Goal: Navigation & Orientation: Find specific page/section

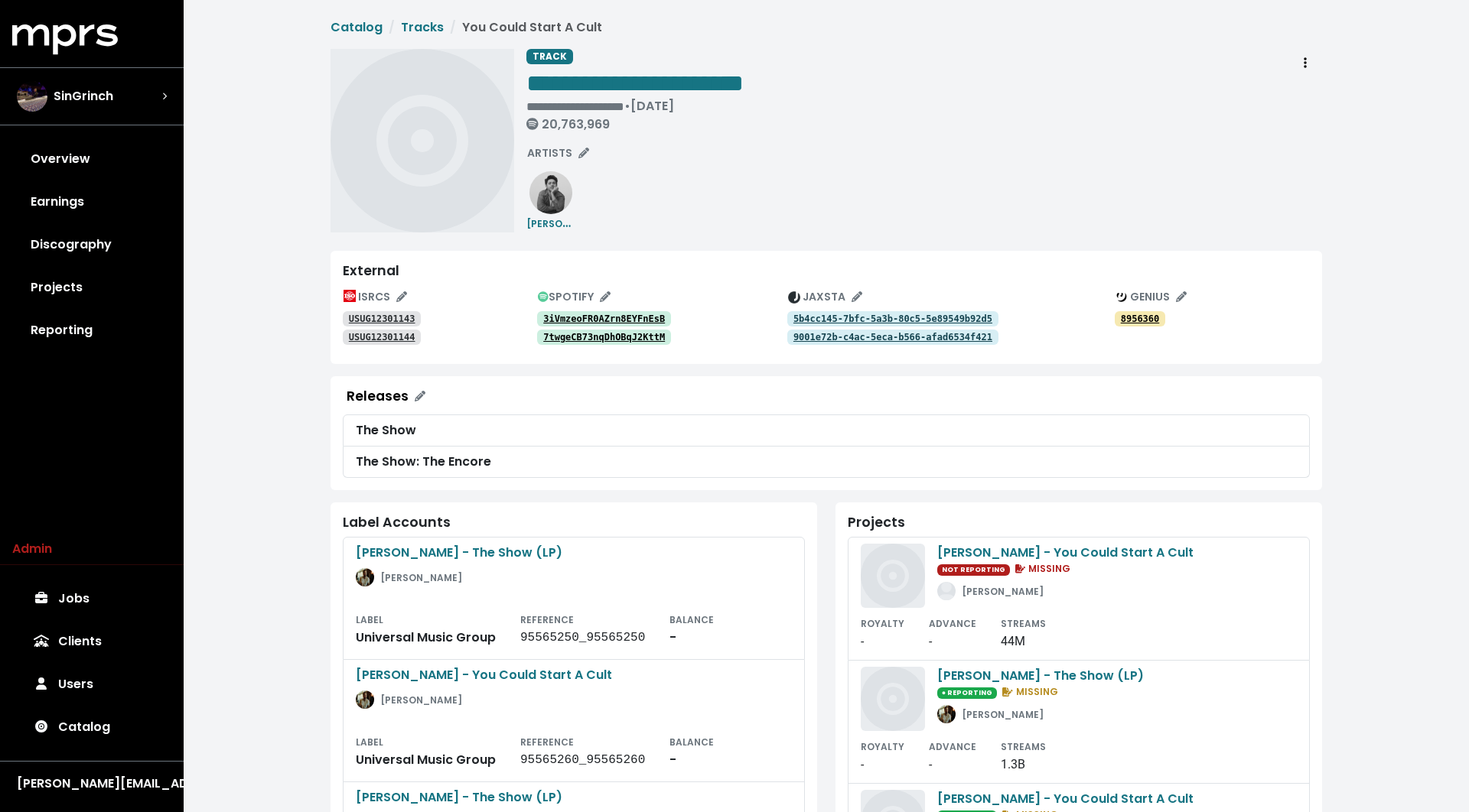
click at [568, 316] on tt "3iVmzeoFR0AZrn8EYFnEsB" at bounding box center [604, 318] width 122 height 11
click at [565, 335] on tt "7twgeCB73nqDhOBqJ2KttM" at bounding box center [604, 337] width 122 height 11
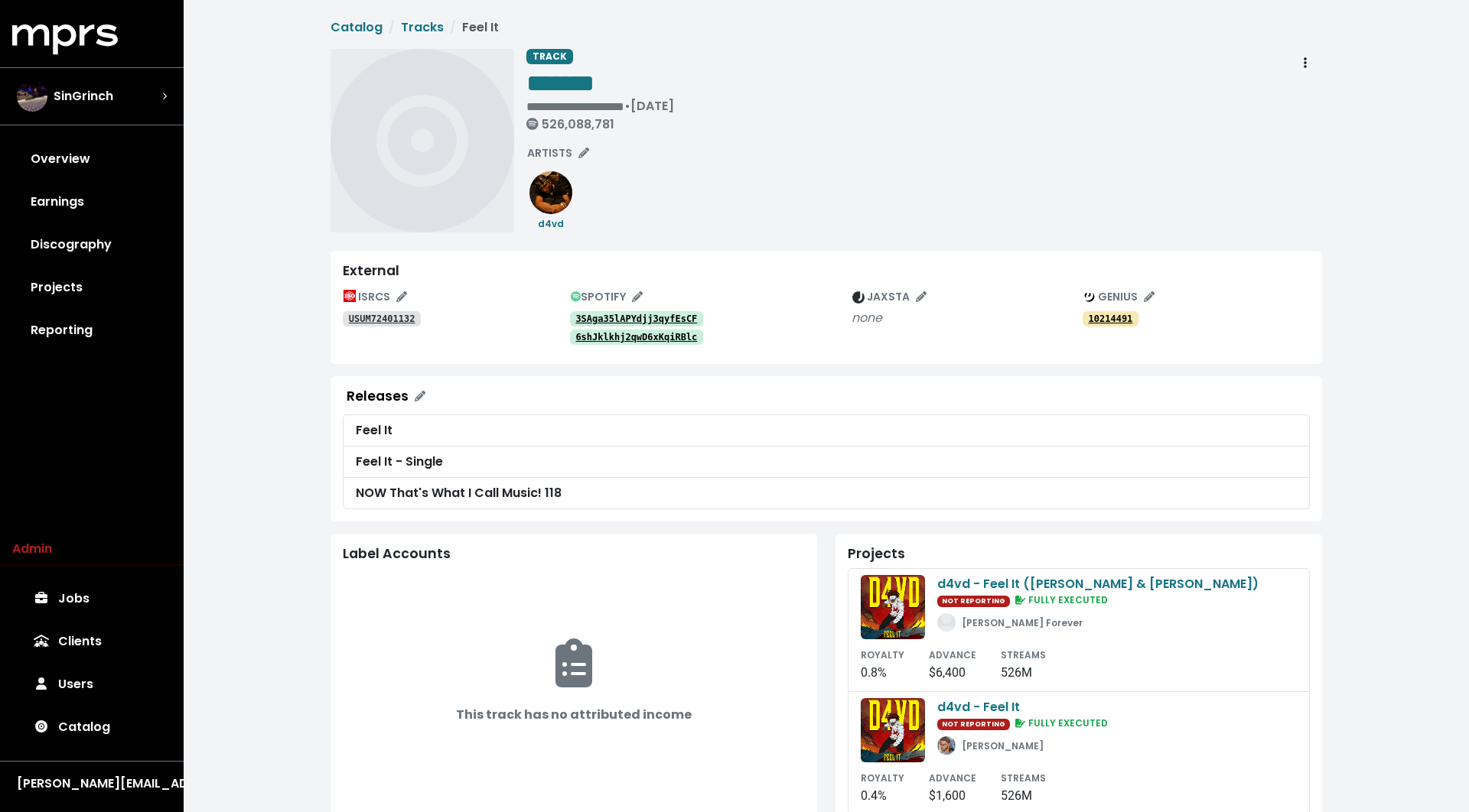
click at [399, 318] on tt "USUM72401132" at bounding box center [382, 318] width 67 height 11
click at [611, 325] on link "3SAga35lAPYdjj3qyfEsCF" at bounding box center [637, 318] width 134 height 15
click at [611, 340] on tt "6shJklkhj2qwD6xKqiRBlc" at bounding box center [637, 337] width 122 height 11
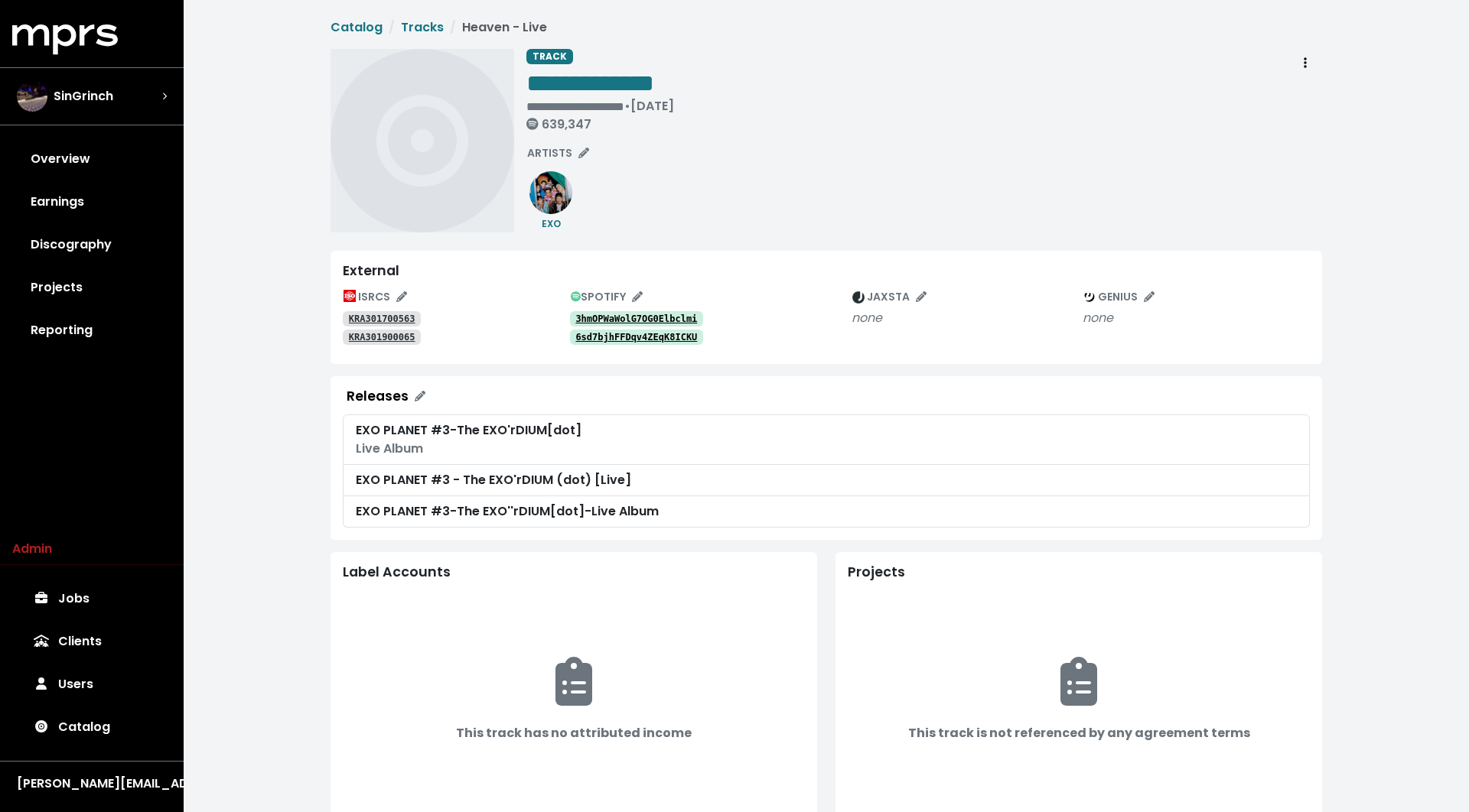
click at [603, 316] on tt "3hmOPWaWolG7OG0Elbclmi" at bounding box center [637, 318] width 122 height 11
click at [602, 333] on tt "6sd7bjhFFDqv4ZEqK8ICKU" at bounding box center [637, 337] width 122 height 11
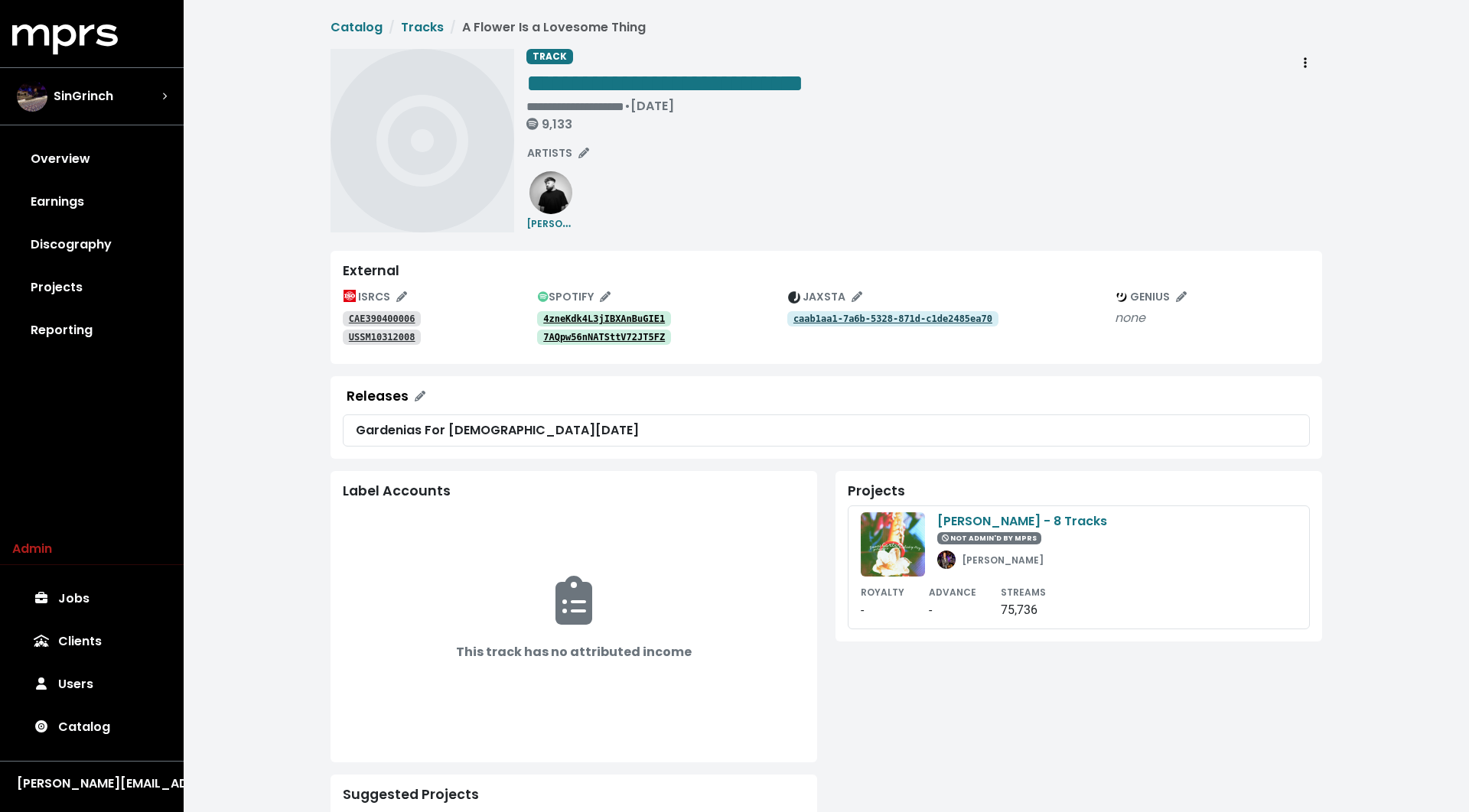
click at [618, 315] on tt "4zneKdk4L3jIBXAnBuGIE1" at bounding box center [604, 318] width 122 height 11
click at [614, 336] on tt "7AQpw56nNATSttV72JT5FZ" at bounding box center [604, 337] width 122 height 11
